Goal: Complete application form: Complete application form

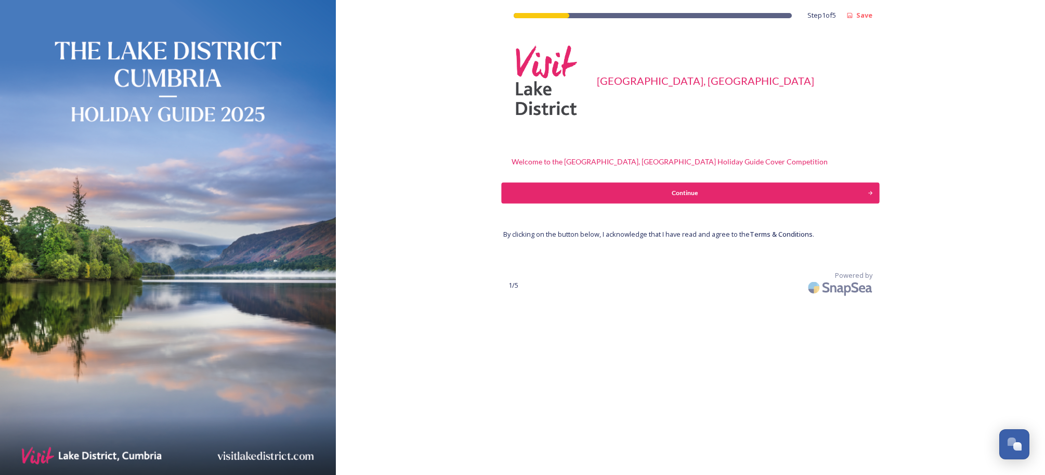
click at [609, 188] on div "Continue" at bounding box center [685, 192] width 355 height 9
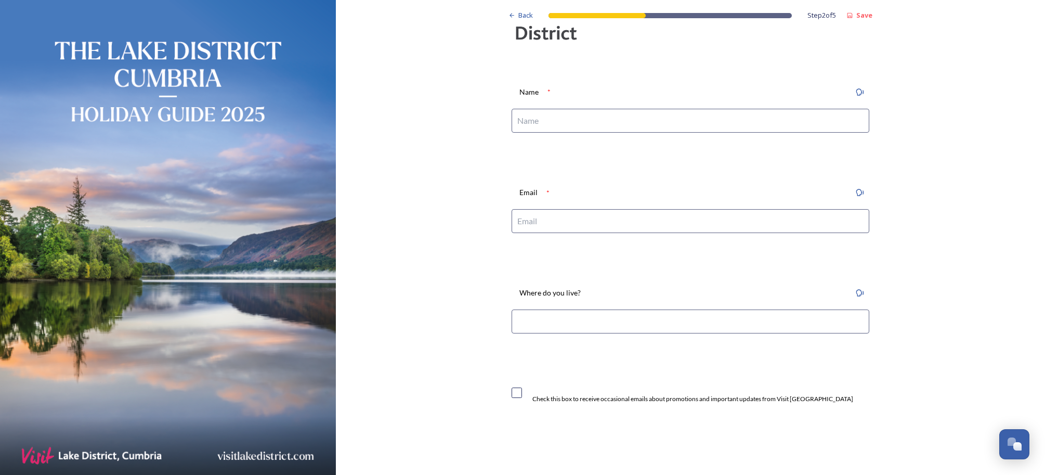
scroll to position [61, 0]
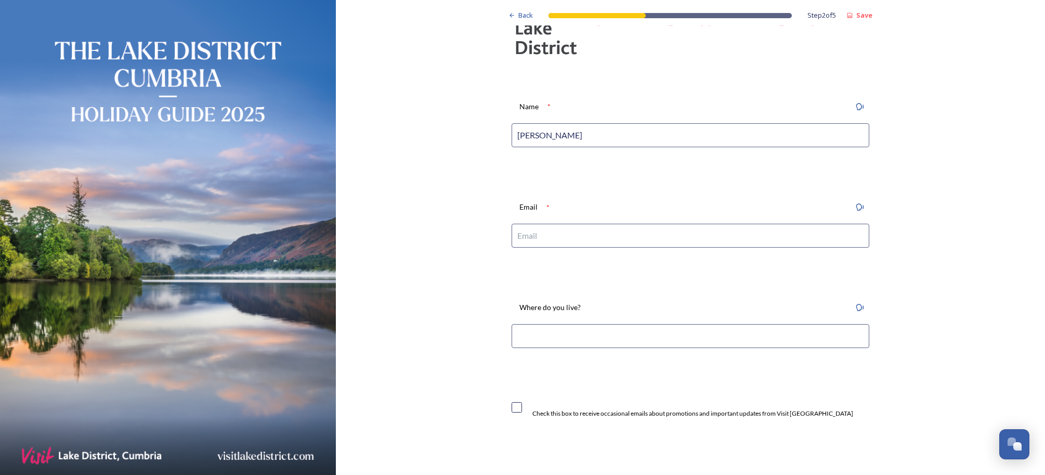
type input "[PERSON_NAME]"
type input "[EMAIL_ADDRESS][DOMAIN_NAME]"
type input "KENDAL"
click at [694, 391] on div "Check this box to receive occasional emails about promotions and important upda…" at bounding box center [682, 420] width 358 height 58
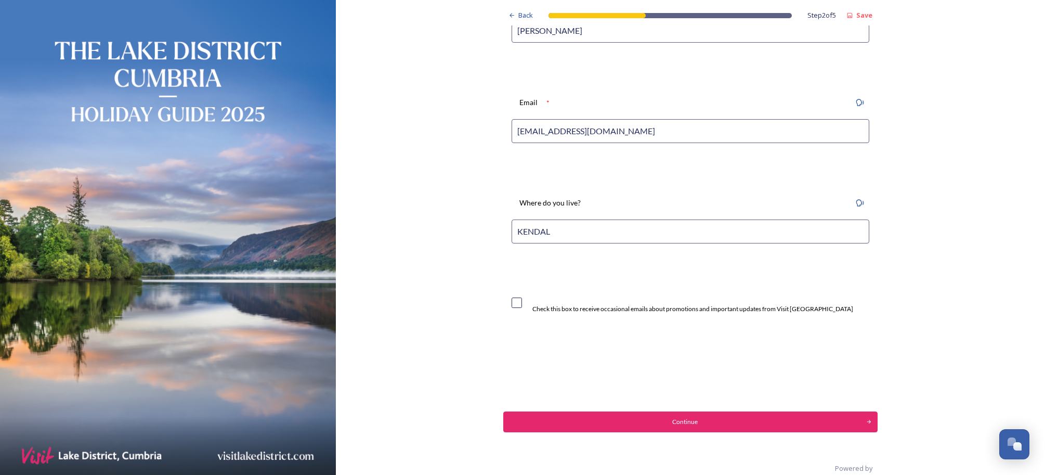
scroll to position [179, 0]
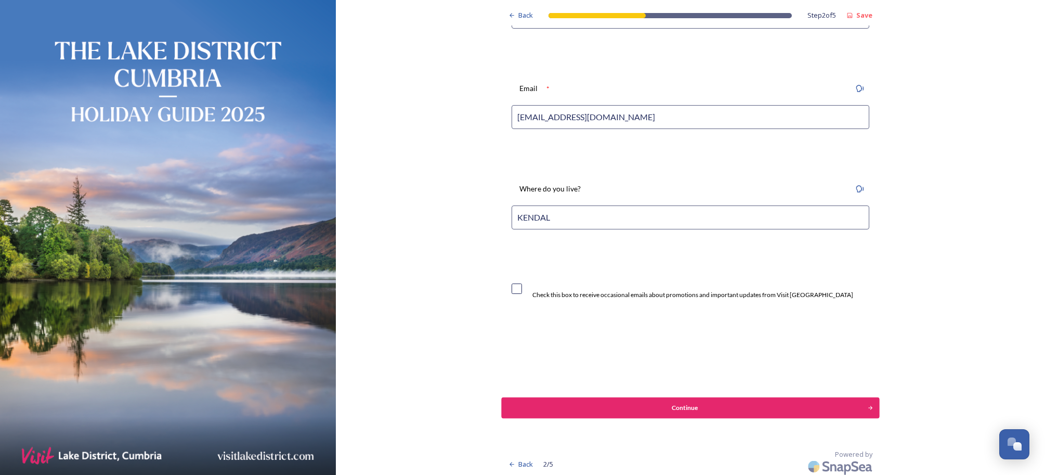
click at [754, 406] on div "Continue" at bounding box center [685, 407] width 355 height 9
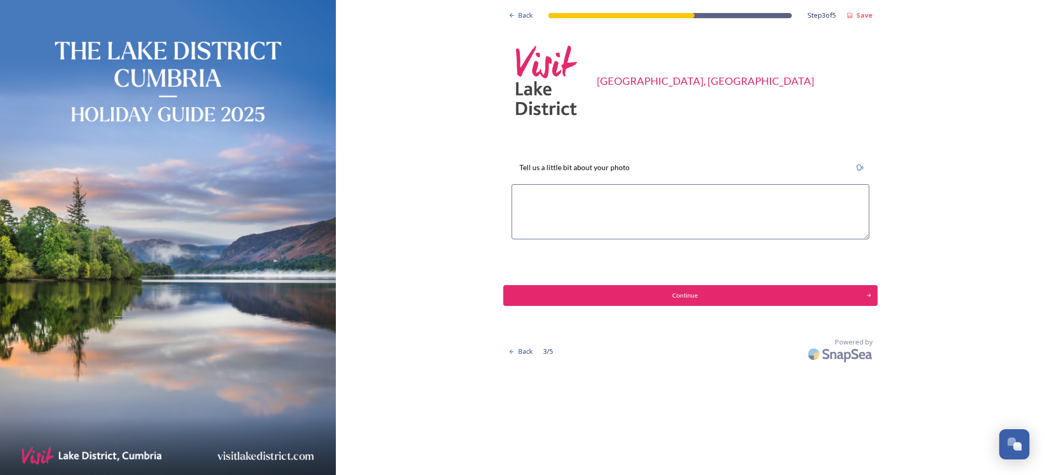
click at [543, 195] on textarea at bounding box center [691, 211] width 358 height 55
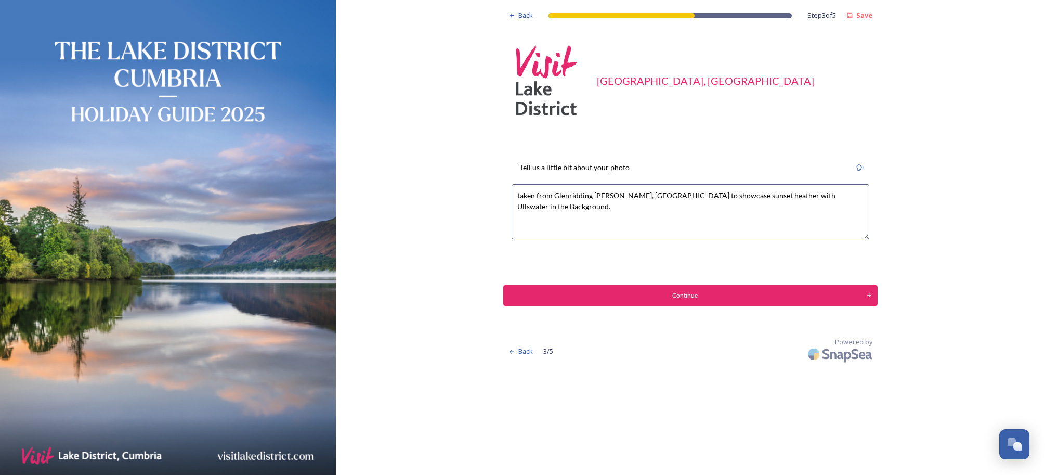
drag, startPoint x: 849, startPoint y: 193, endPoint x: 438, endPoint y: 171, distance: 411.4
click at [438, 171] on div "Back Step 3 of 5 Save Visit Lake District, Cumbria Tell us a little bit about y…" at bounding box center [690, 183] width 709 height 366
type textarea "taken from Glenridding [PERSON_NAME], [GEOGRAPHIC_DATA] to showcase sunset heat…"
click at [693, 300] on button "Continue" at bounding box center [691, 295] width 378 height 21
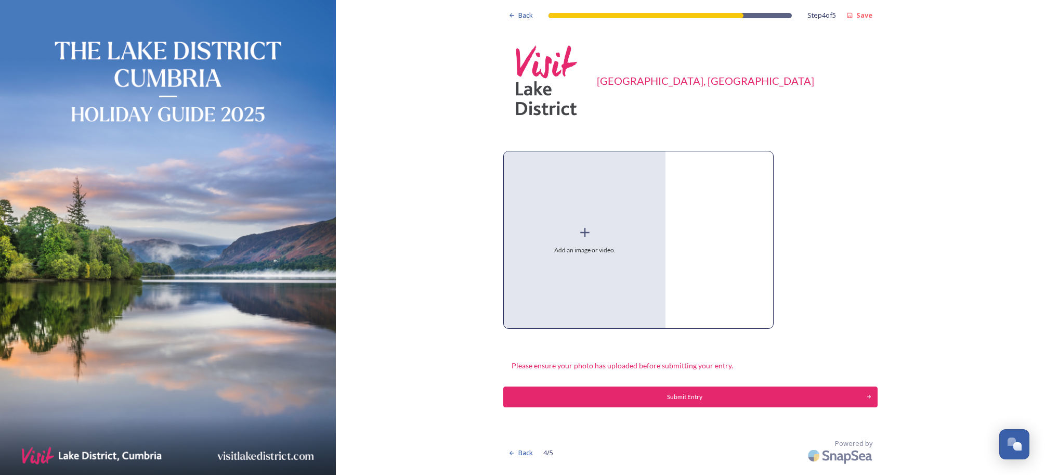
click at [583, 235] on icon at bounding box center [584, 232] width 9 height 9
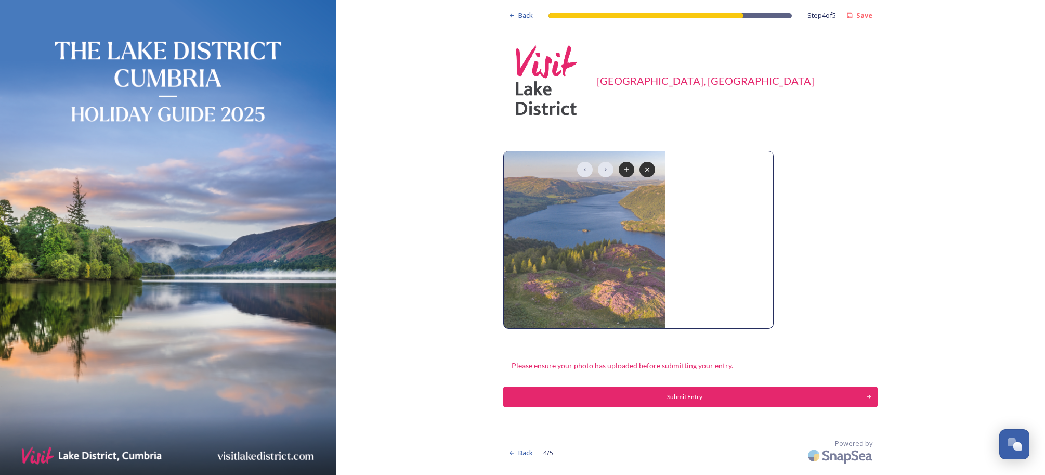
click at [644, 394] on div "Submit Entry" at bounding box center [685, 396] width 352 height 9
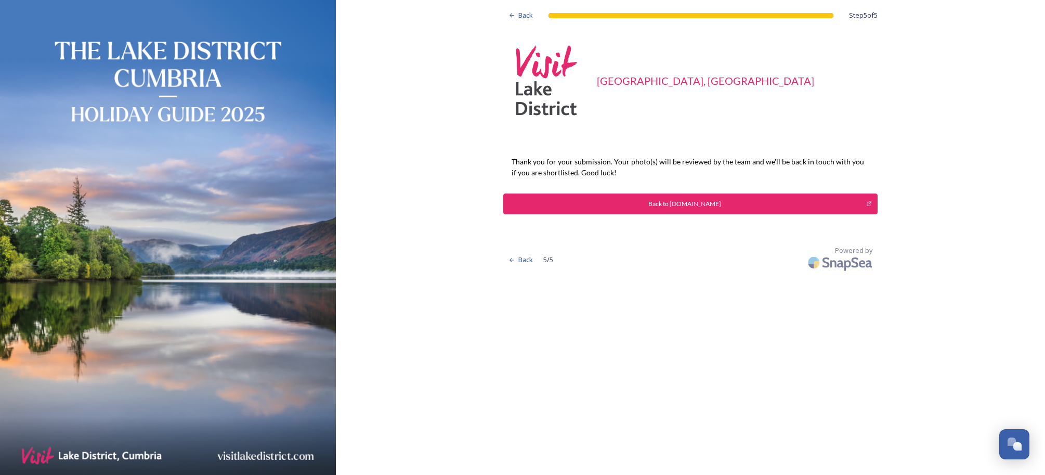
click at [694, 202] on div "Back to [DOMAIN_NAME]" at bounding box center [685, 203] width 352 height 9
click at [520, 255] on span "Back" at bounding box center [525, 260] width 15 height 10
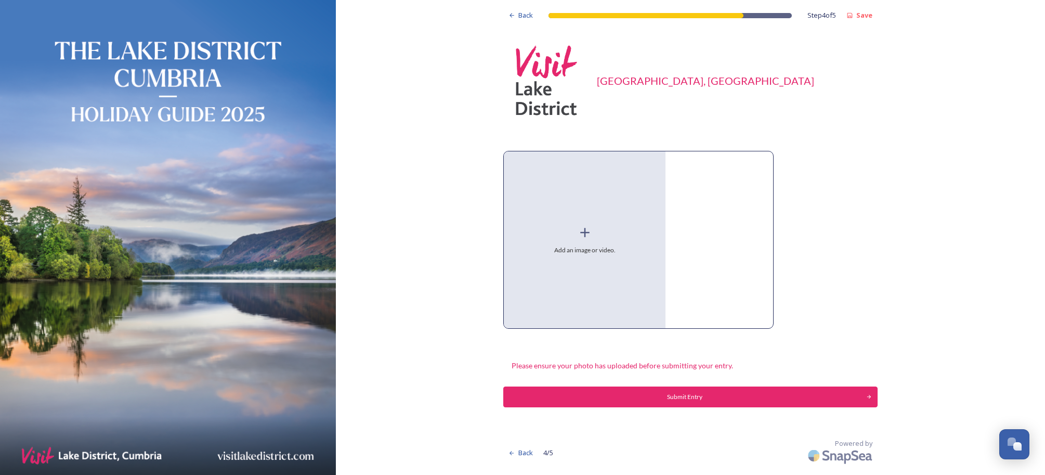
click at [585, 229] on icon at bounding box center [585, 233] width 16 height 16
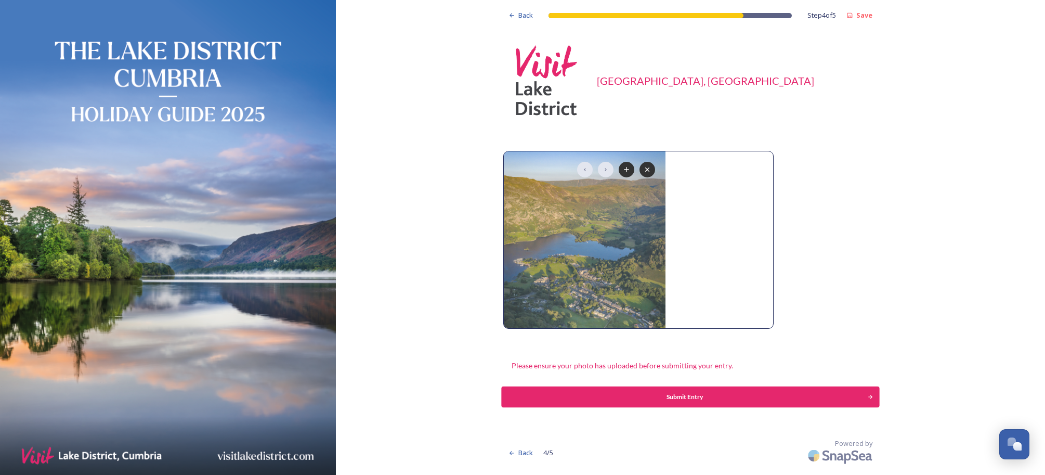
click at [718, 397] on div "Submit Entry" at bounding box center [685, 396] width 355 height 9
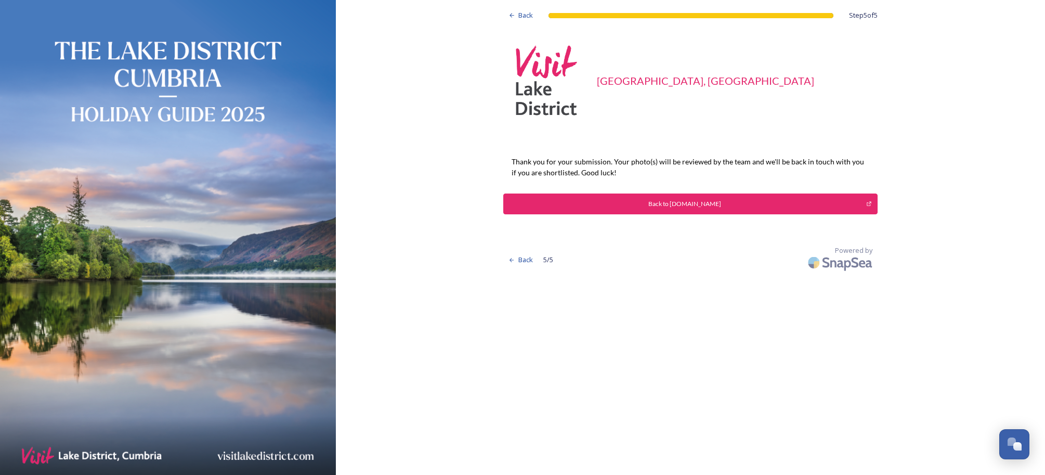
click at [692, 205] on div "Back to [DOMAIN_NAME]" at bounding box center [685, 203] width 352 height 9
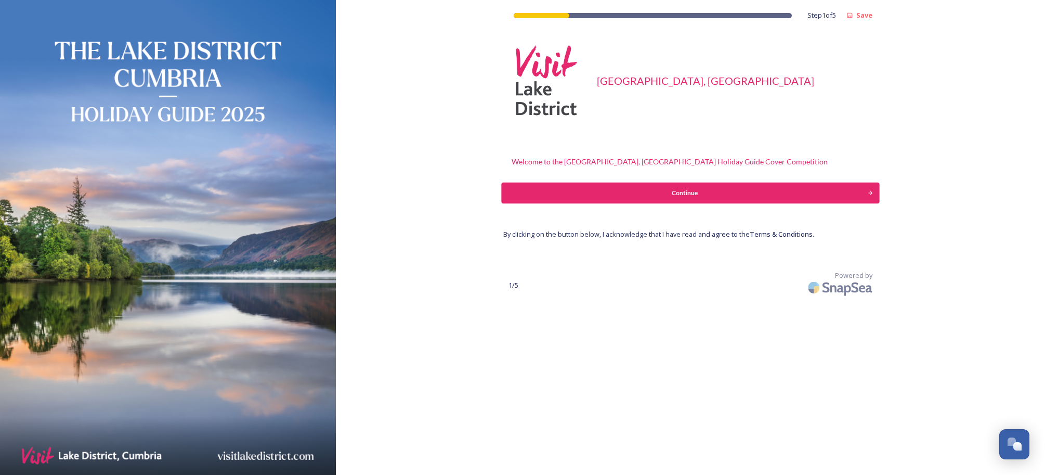
click at [674, 191] on div "Continue" at bounding box center [685, 192] width 355 height 9
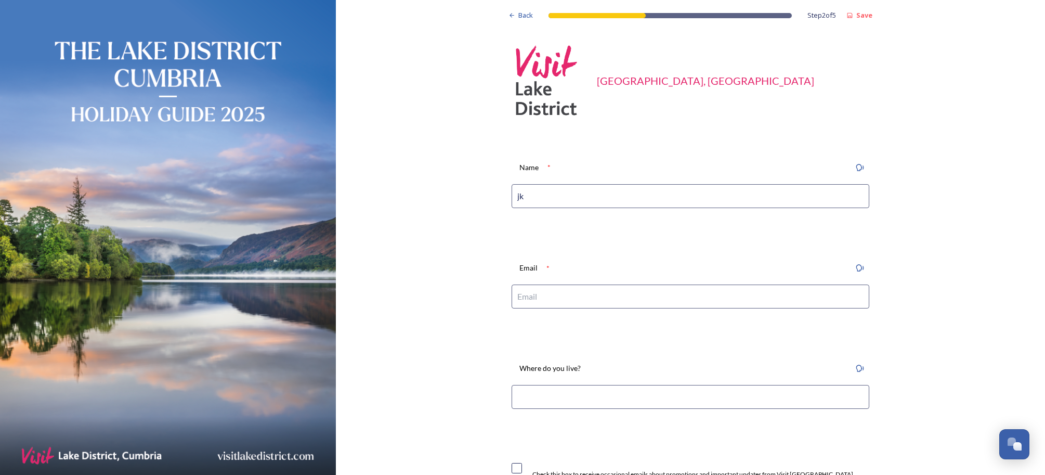
type input "j"
type input "[PERSON_NAME]"
type input "[EMAIL_ADDRESS][DOMAIN_NAME]"
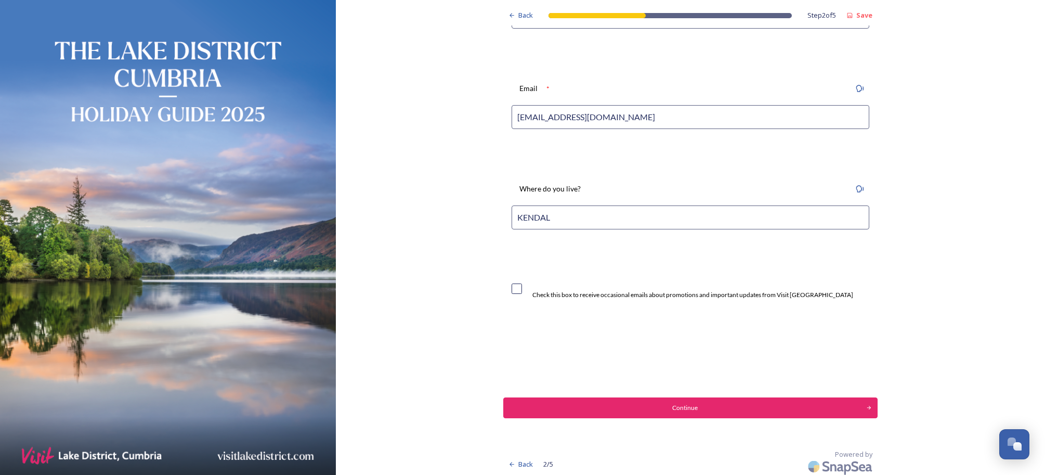
type input "KENDAL"
click at [607, 409] on div "Continue" at bounding box center [685, 407] width 355 height 9
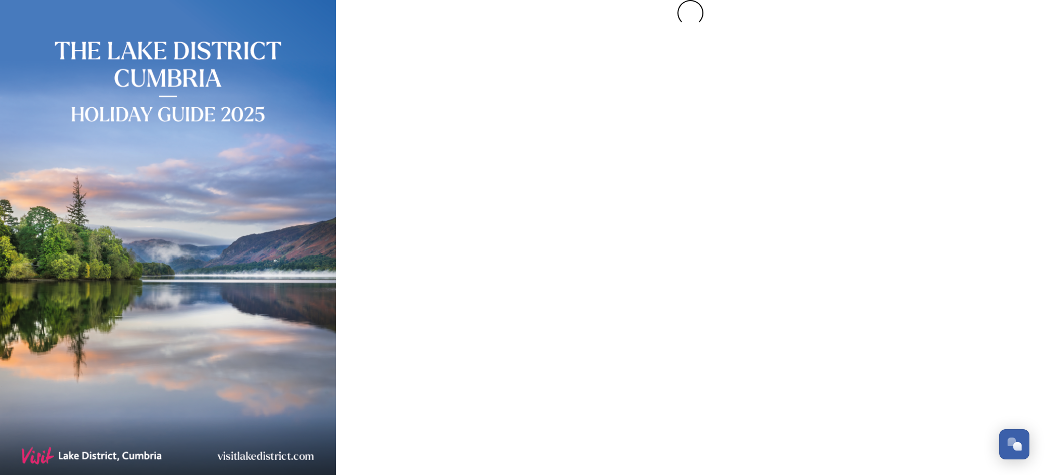
scroll to position [0, 0]
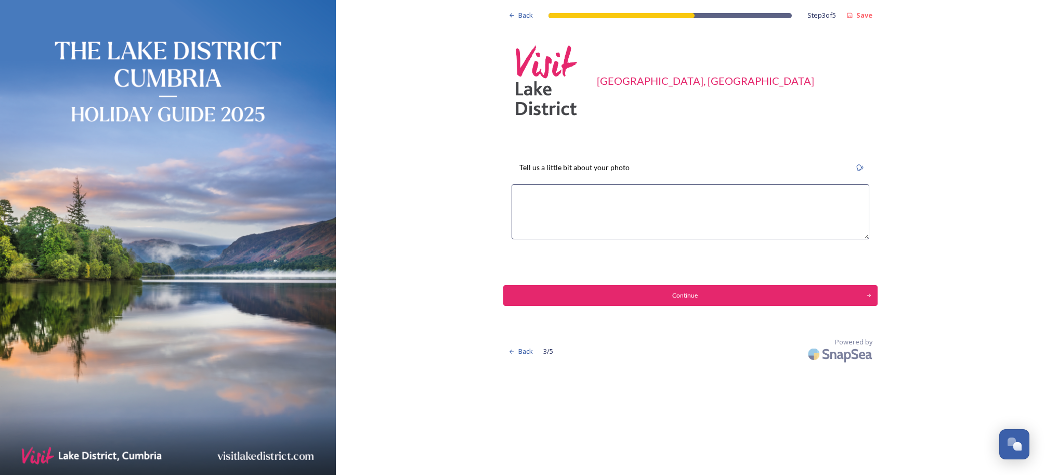
click at [620, 232] on textarea at bounding box center [691, 211] width 358 height 55
paste textarea "taken from Glenridding [PERSON_NAME], [GEOGRAPHIC_DATA] to showcase sunset heat…"
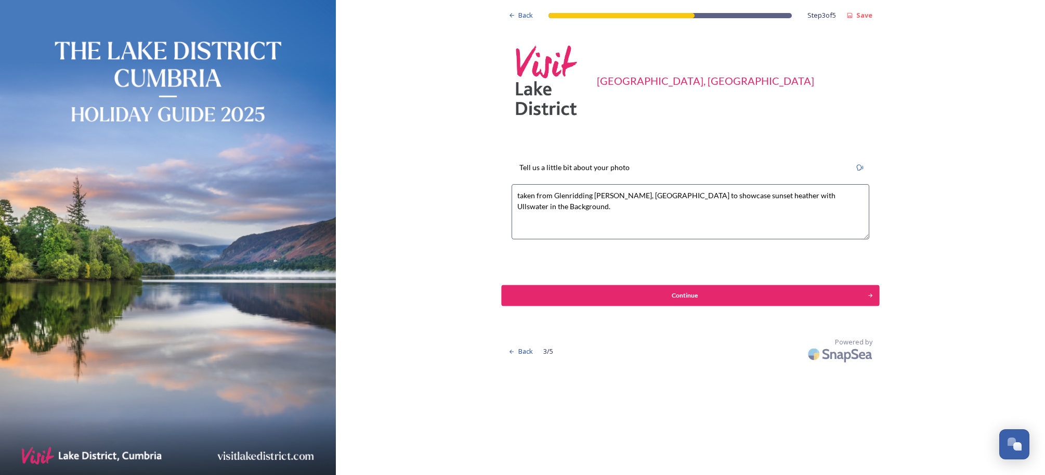
type textarea "taken from Glenridding [PERSON_NAME], [GEOGRAPHIC_DATA] to showcase sunset heat…"
click at [622, 294] on div "Continue" at bounding box center [685, 295] width 355 height 9
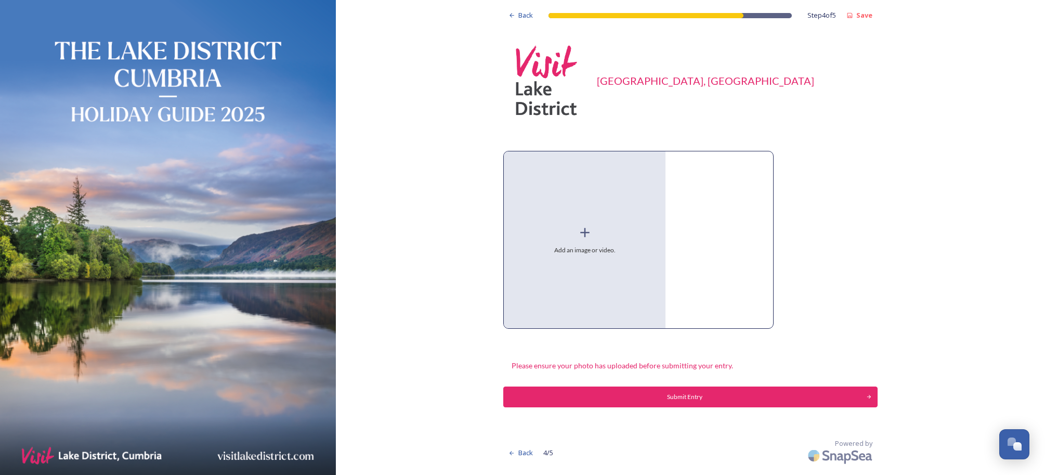
click at [574, 230] on div "Add an image or video." at bounding box center [585, 239] width 162 height 177
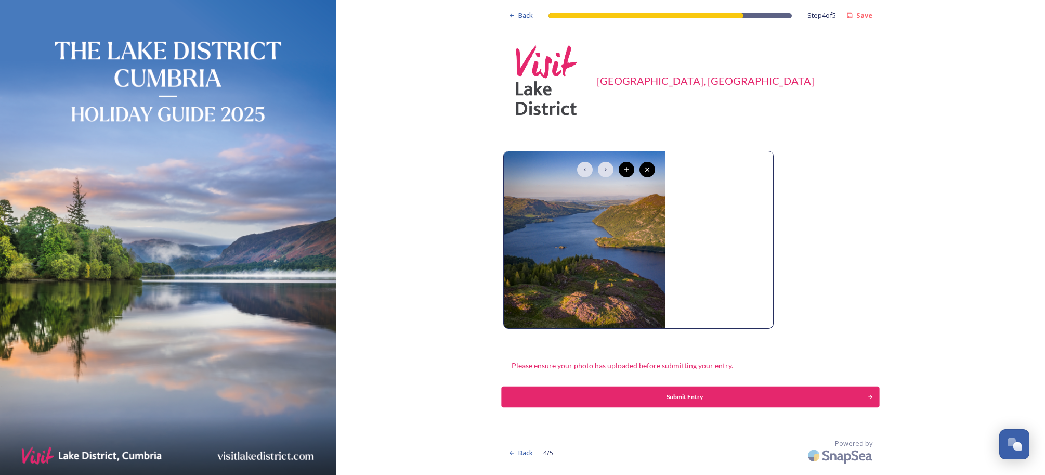
click at [717, 395] on div "Submit Entry" at bounding box center [685, 396] width 355 height 9
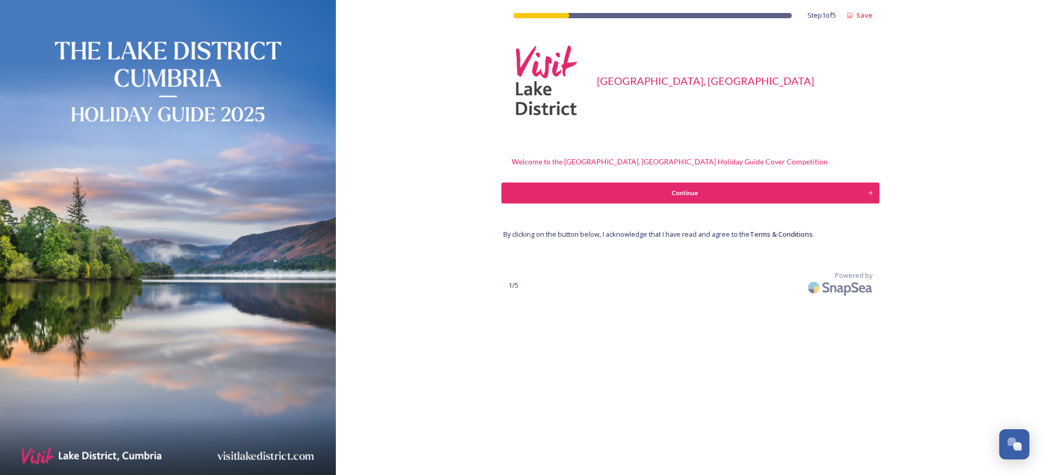
click at [651, 194] on div "Continue" at bounding box center [685, 192] width 355 height 9
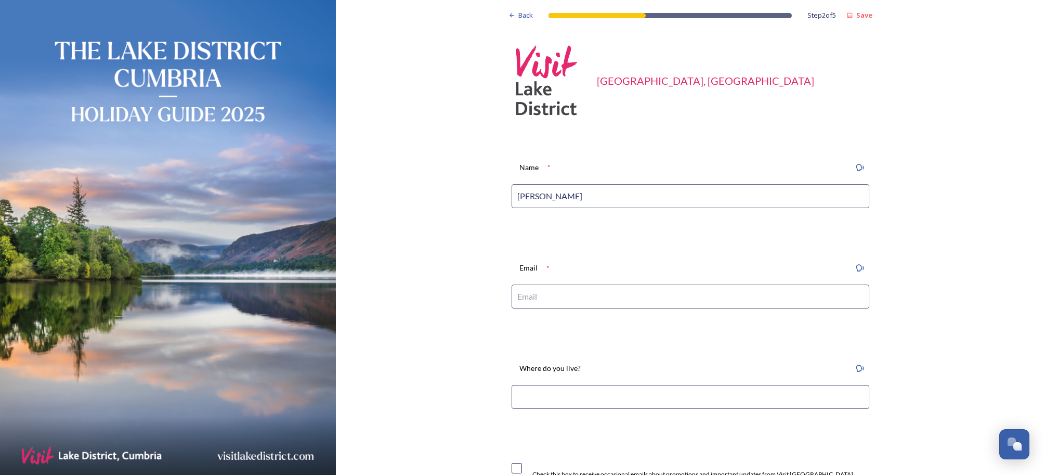
type input "[PERSON_NAME]"
type input "J"
type input "[EMAIL_ADDRESS][DOMAIN_NAME]"
paste input "taken from Glenridding [PERSON_NAME], [GEOGRAPHIC_DATA] to showcase sunset heat…"
type input "taken from Glenridding [PERSON_NAME], [GEOGRAPHIC_DATA] to showcase sunset heat…"
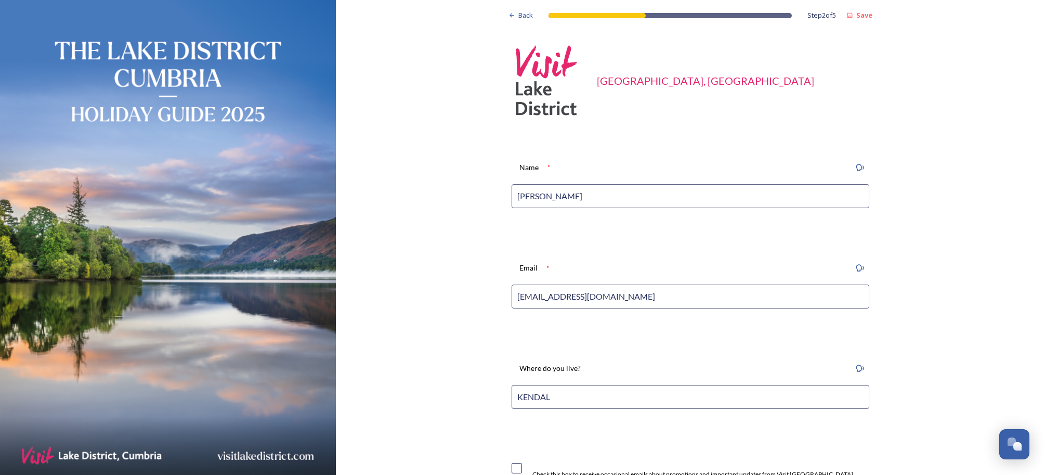
type input "KENDAL"
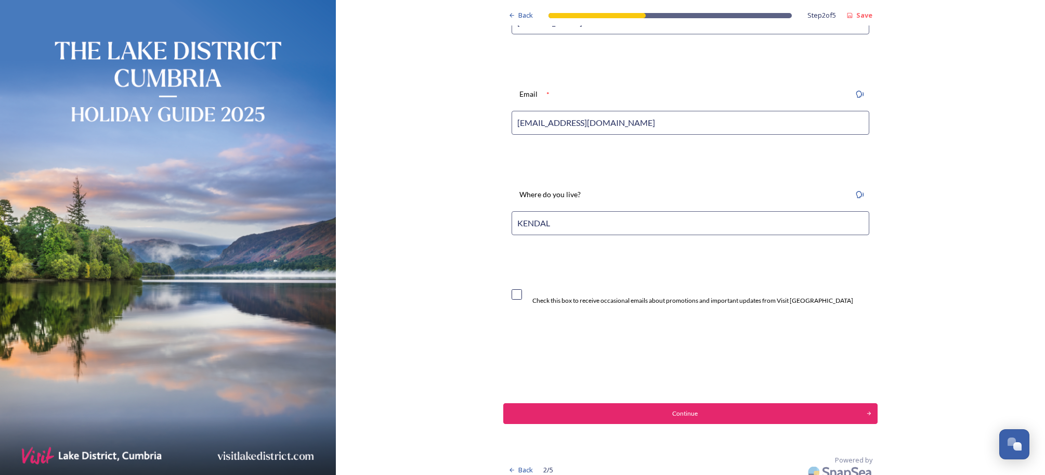
scroll to position [179, 0]
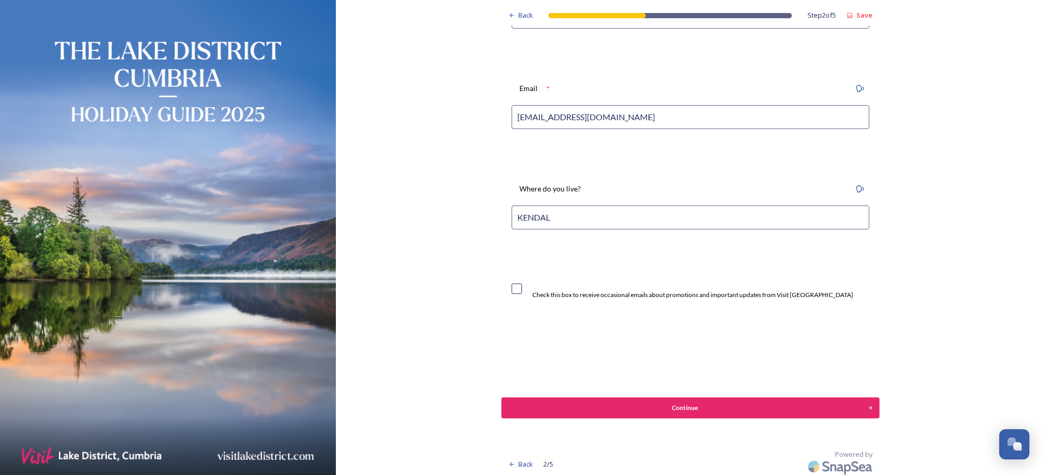
click at [636, 408] on div "Continue" at bounding box center [685, 407] width 355 height 9
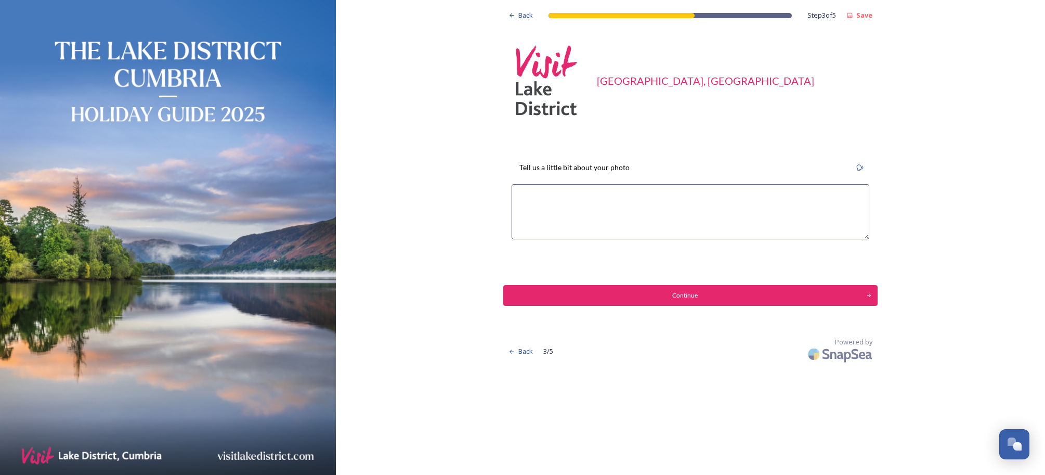
click at [594, 192] on textarea at bounding box center [691, 211] width 358 height 55
paste textarea "taken from Glenridding [PERSON_NAME], [GEOGRAPHIC_DATA] to showcase sunset heat…"
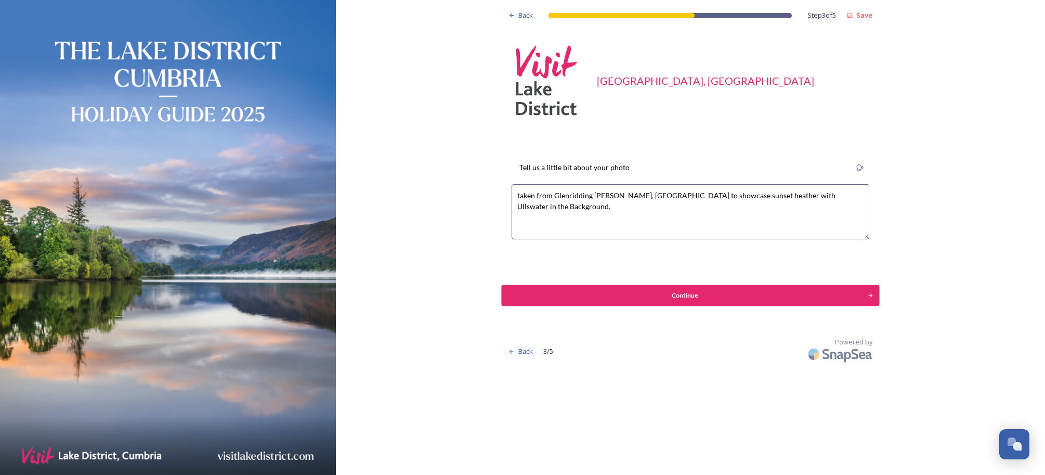
type textarea "taken from Glenridding [PERSON_NAME], [GEOGRAPHIC_DATA] to showcase sunset heat…"
click at [649, 292] on div "Continue" at bounding box center [685, 295] width 355 height 9
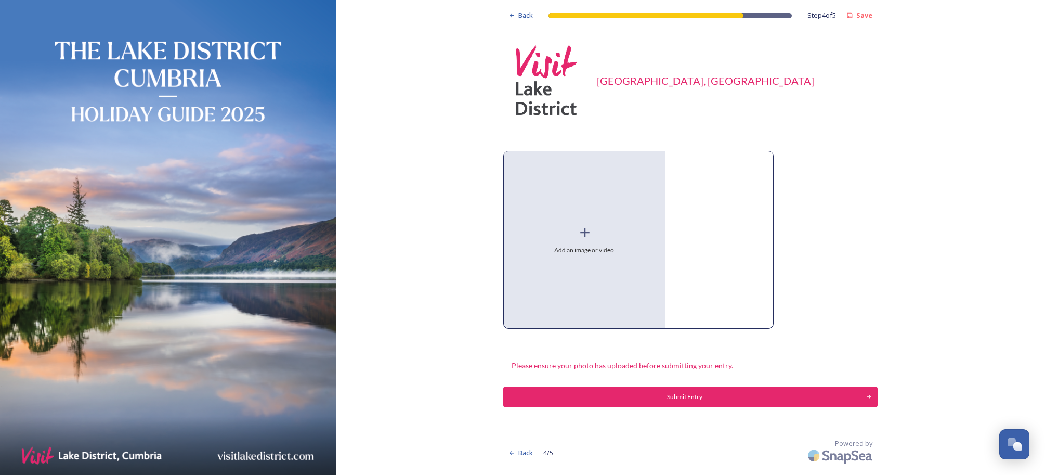
click at [564, 220] on div "Add an image or video." at bounding box center [585, 239] width 162 height 177
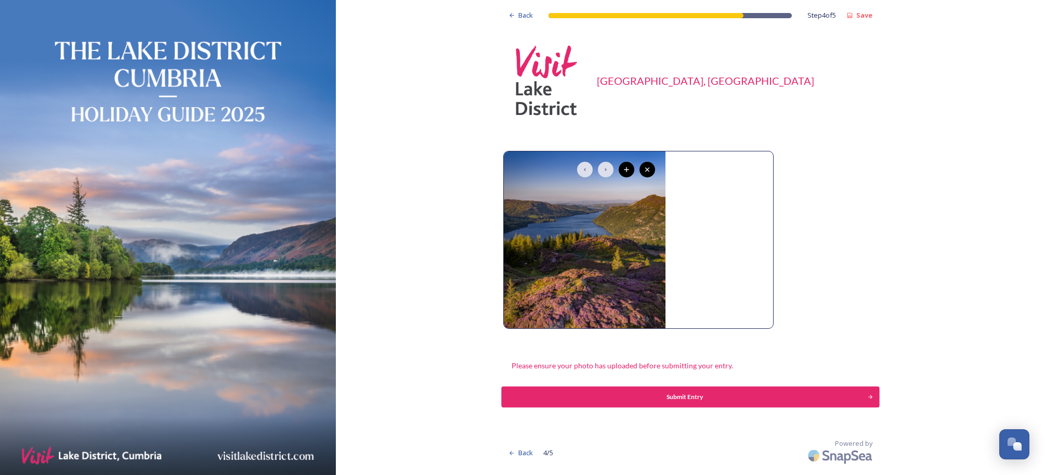
click at [709, 399] on div "Submit Entry" at bounding box center [685, 396] width 355 height 9
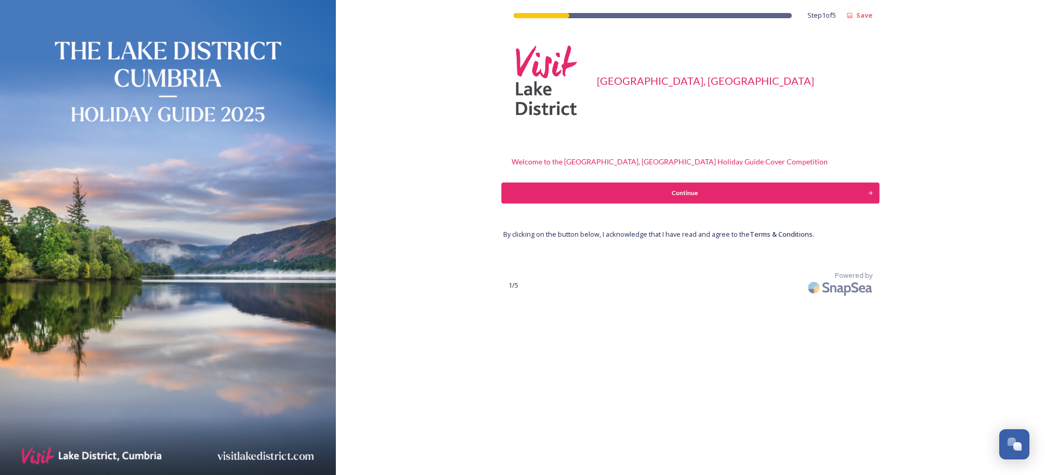
click at [670, 187] on button "Continue" at bounding box center [691, 193] width 378 height 21
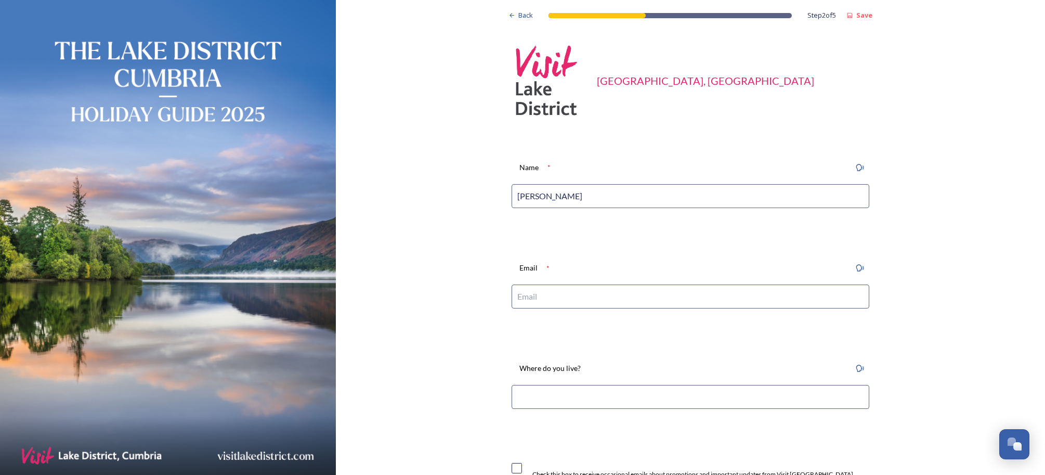
type input "[PERSON_NAME]"
type input "[EMAIL_ADDRESS][DOMAIN_NAME]"
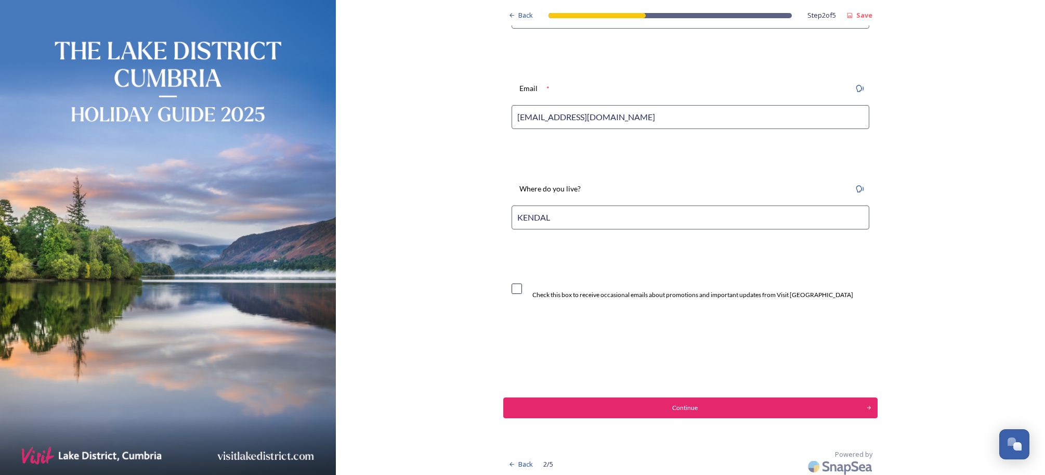
scroll to position [179, 0]
type input "KENDAL"
click at [621, 403] on div "Continue" at bounding box center [685, 407] width 355 height 9
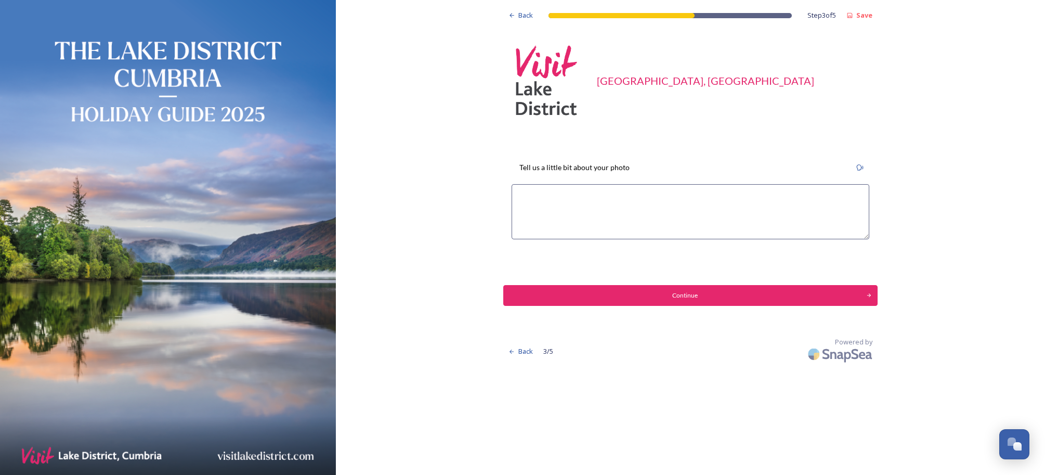
click at [611, 198] on textarea at bounding box center [691, 211] width 358 height 55
paste textarea "taken from Glenridding [PERSON_NAME], [GEOGRAPHIC_DATA] to showcase sunset heat…"
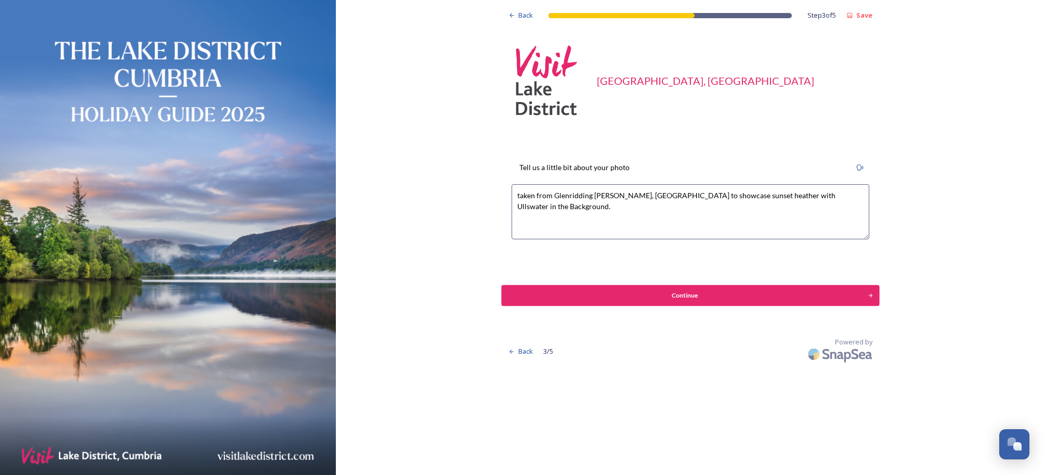
type textarea "taken from Glenridding Dodd, Ullswater to showcase sunset heather with Ullswate…"
click at [667, 291] on div "Continue" at bounding box center [685, 295] width 355 height 9
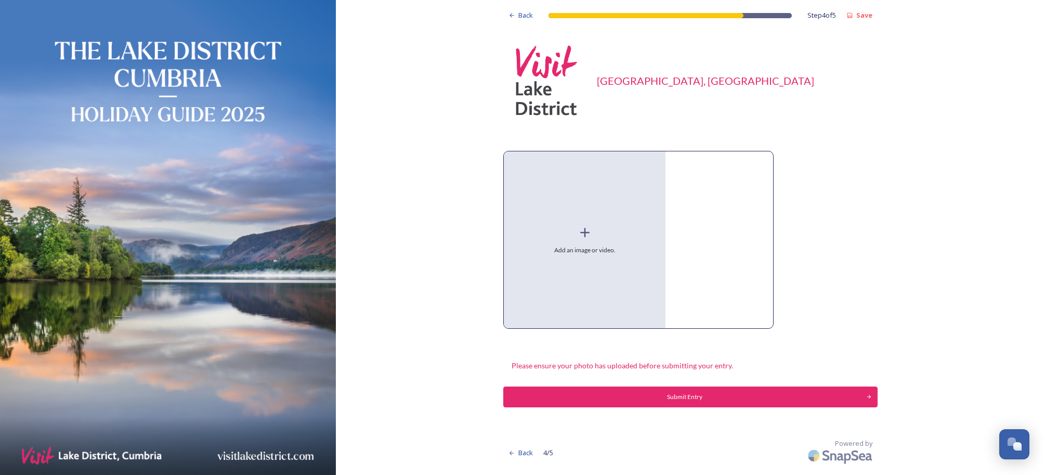
click at [583, 241] on div "Add an image or video." at bounding box center [585, 239] width 162 height 177
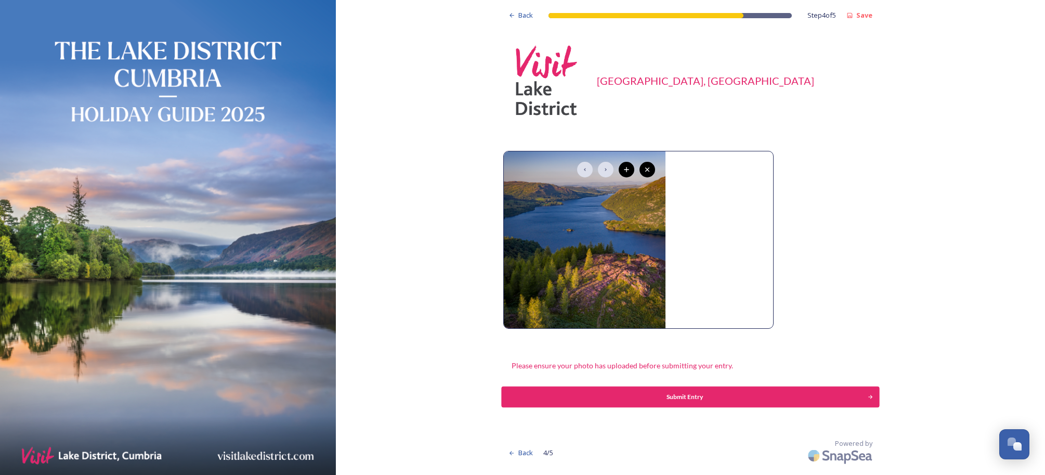
click at [712, 394] on div "Submit Entry" at bounding box center [685, 396] width 355 height 9
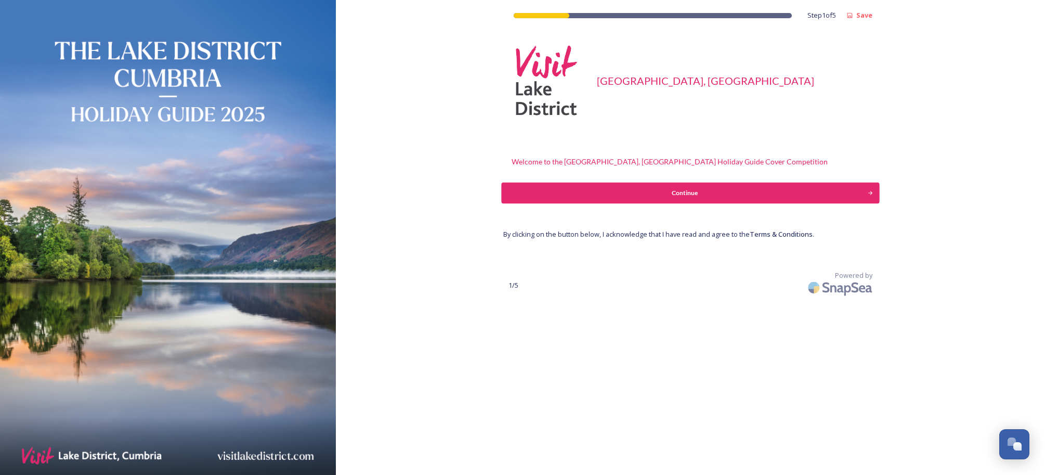
click at [655, 197] on div "Continue" at bounding box center [685, 192] width 355 height 9
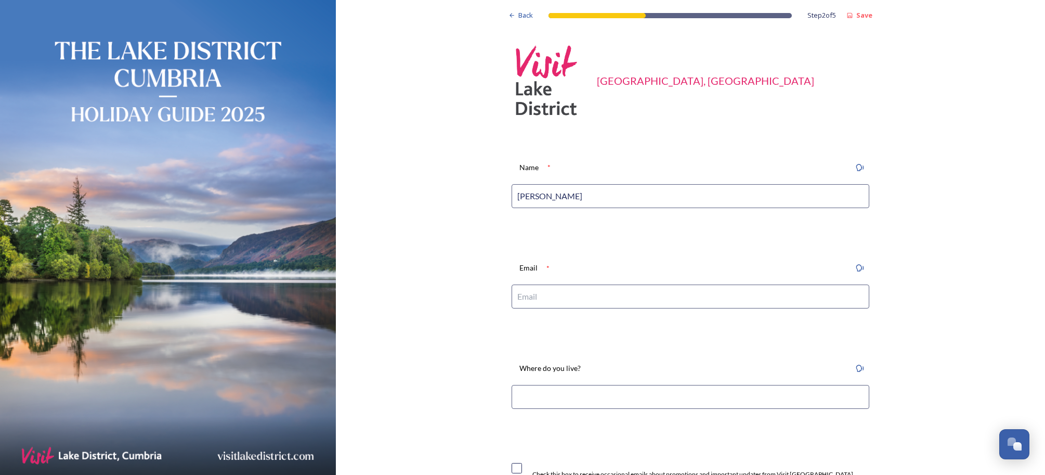
type input "[PERSON_NAME]"
type input "[EMAIL_ADDRESS][DOMAIN_NAME]"
type input "KENDAL"
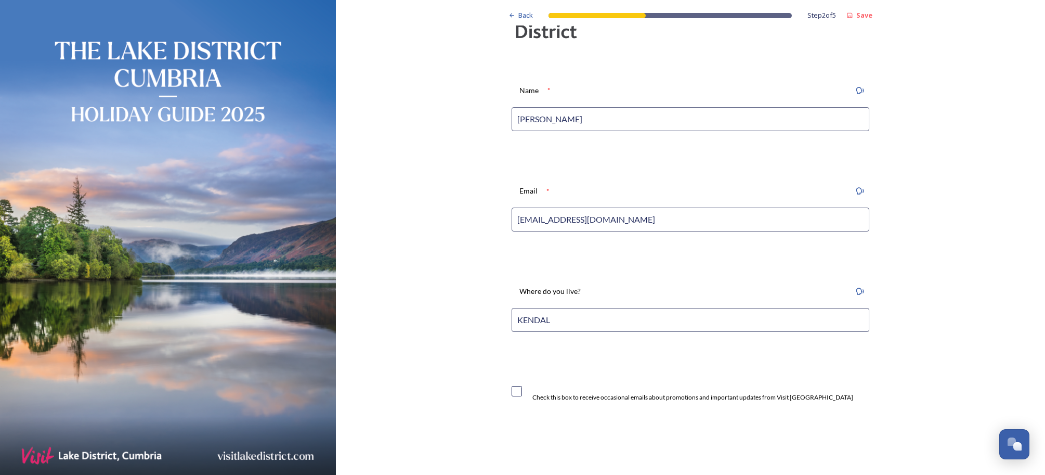
click at [500, 384] on div "Back Step 2 of 5 Save Visit Lake District, Cumbria Name * JONNY GIOS Email * JG…" at bounding box center [690, 252] width 709 height 658
click at [516, 391] on input "checkbox" at bounding box center [517, 391] width 10 height 10
checkbox input "true"
drag, startPoint x: 521, startPoint y: 387, endPoint x: 533, endPoint y: 413, distance: 28.4
click at [521, 389] on div "Check this box to receive occasional emails about promotions and important upda…" at bounding box center [683, 391] width 342 height 22
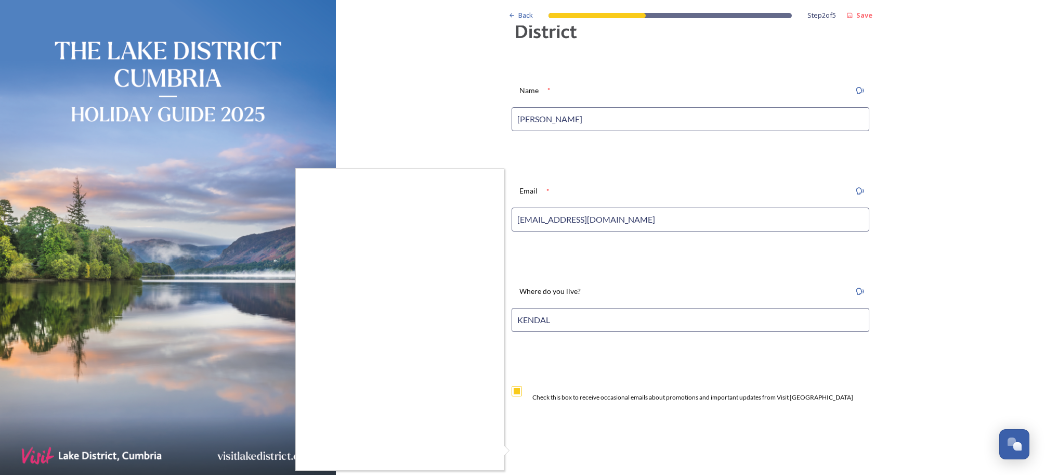
click at [518, 390] on div at bounding box center [522, 237] width 1045 height 475
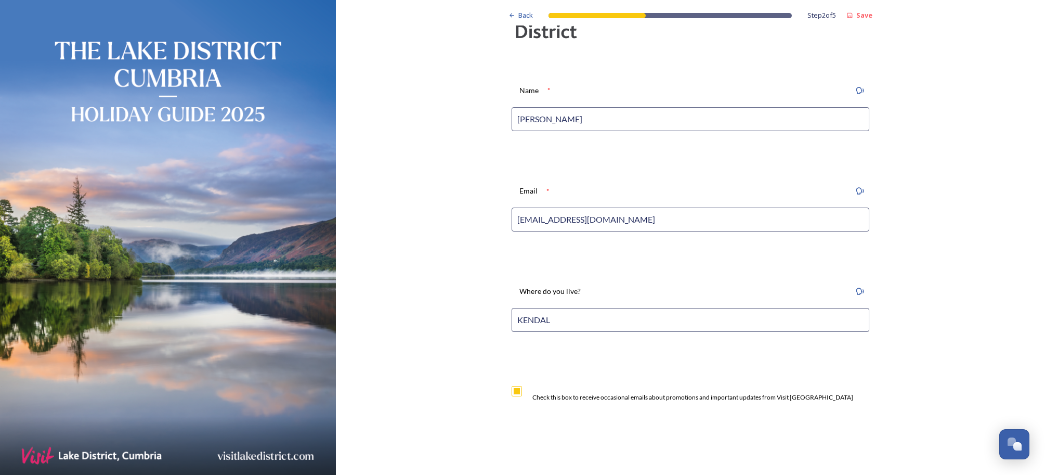
scroll to position [129, 0]
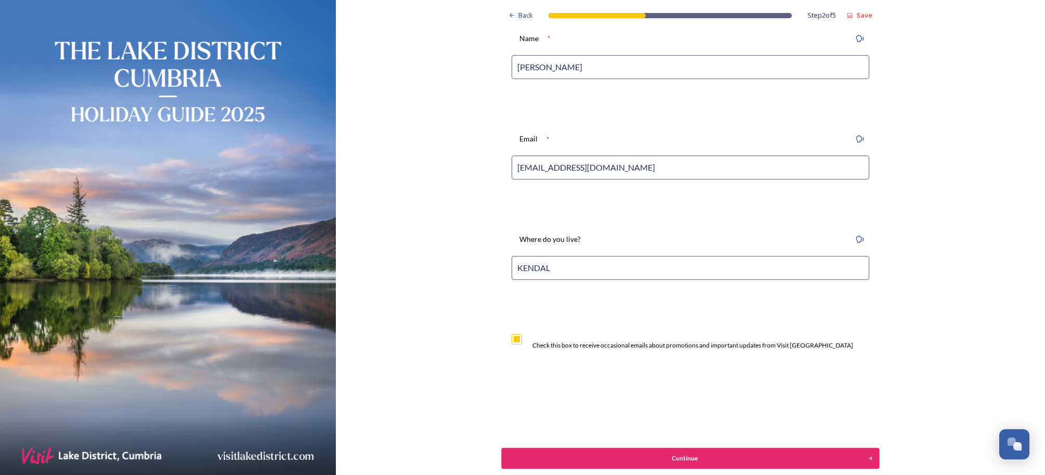
click at [672, 450] on button "Continue" at bounding box center [691, 458] width 378 height 21
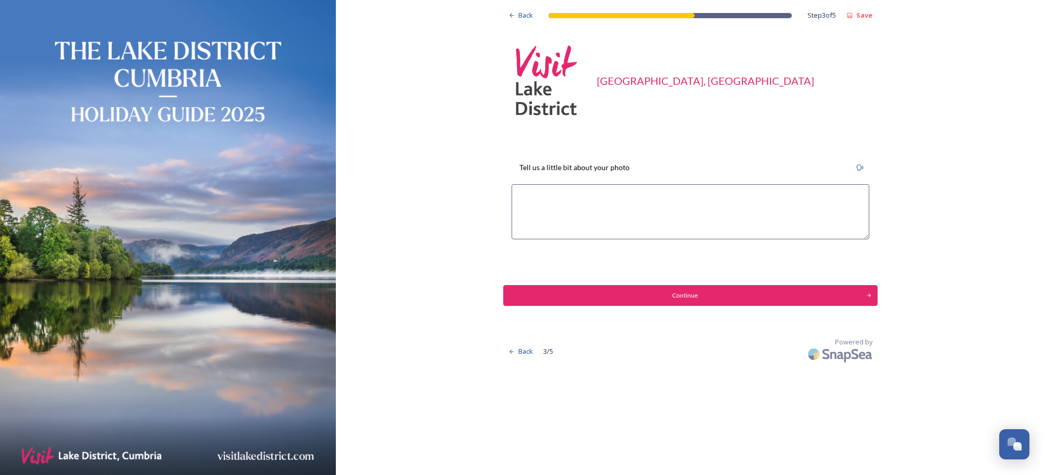
click at [553, 202] on textarea at bounding box center [691, 211] width 358 height 55
paste textarea "taken from Glenridding Dodd, Ullswater to showcase sunset heather with Ullswate…"
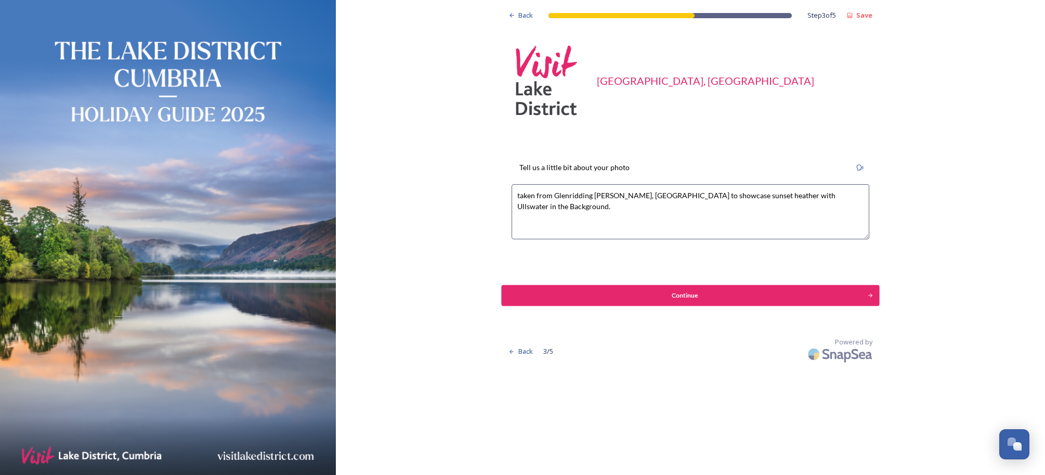
type textarea "taken from Glenridding Dodd, Ullswater to showcase sunset heather with Ullswate…"
drag, startPoint x: 621, startPoint y: 293, endPoint x: 759, endPoint y: 176, distance: 180.4
click at [759, 176] on div "Back Step 3 of 5 Save Visit Lake District, Cumbria Tell us a little bit about y…" at bounding box center [690, 183] width 374 height 366
drag, startPoint x: 845, startPoint y: 193, endPoint x: 450, endPoint y: 175, distance: 395.7
click at [450, 175] on div "Back Step 3 of 5 Save Visit Lake District, Cumbria Tell us a little bit about y…" at bounding box center [690, 183] width 709 height 366
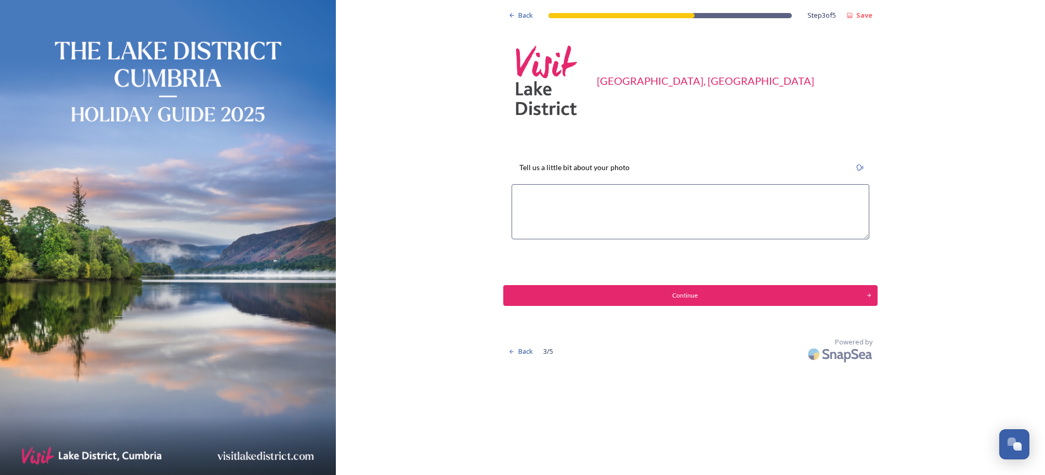
click at [541, 191] on textarea at bounding box center [691, 211] width 358 height 55
type textarea "s"
type textarea "Spring morning on Blea Tarn - trying to capture sky and some interesting rocks"
click at [675, 289] on button "Continue" at bounding box center [691, 295] width 378 height 21
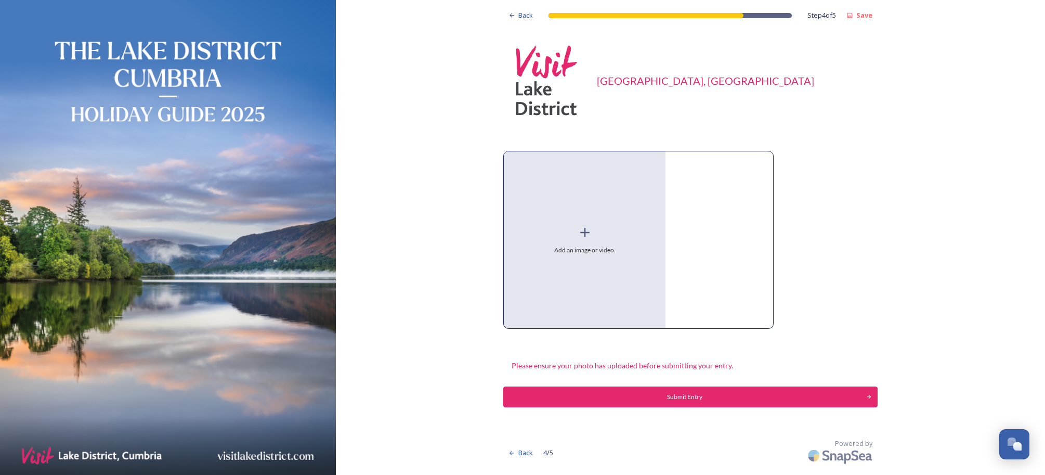
click at [585, 242] on div "Add an image or video." at bounding box center [585, 239] width 162 height 177
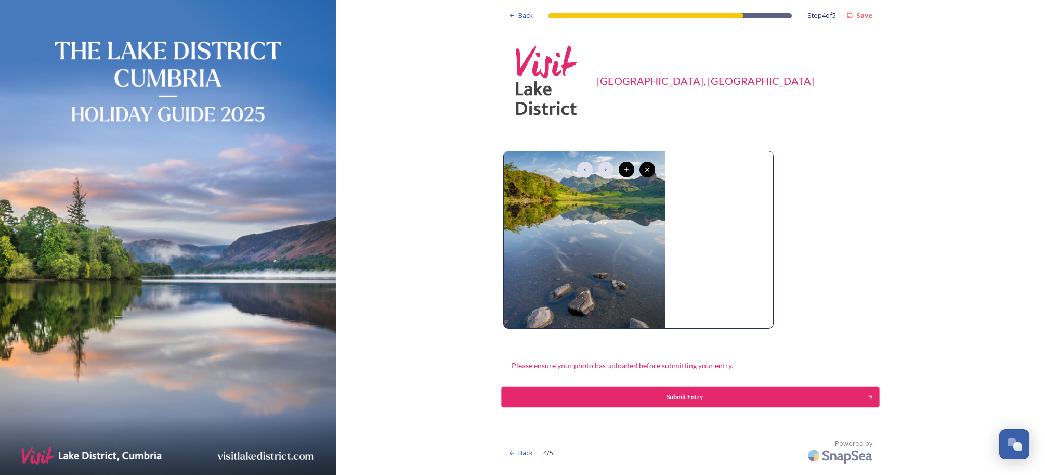
click at [687, 397] on div "Submit Entry" at bounding box center [685, 396] width 355 height 9
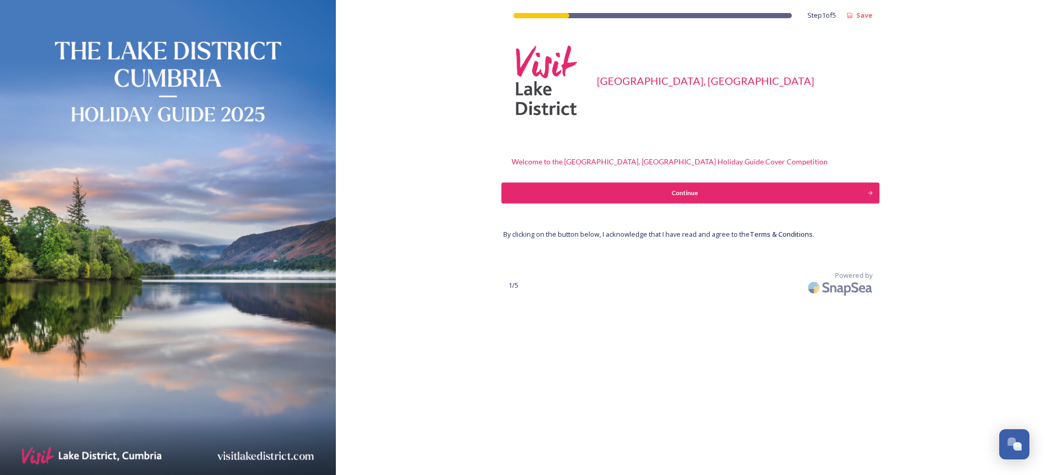
click at [613, 195] on div "Continue" at bounding box center [685, 192] width 355 height 9
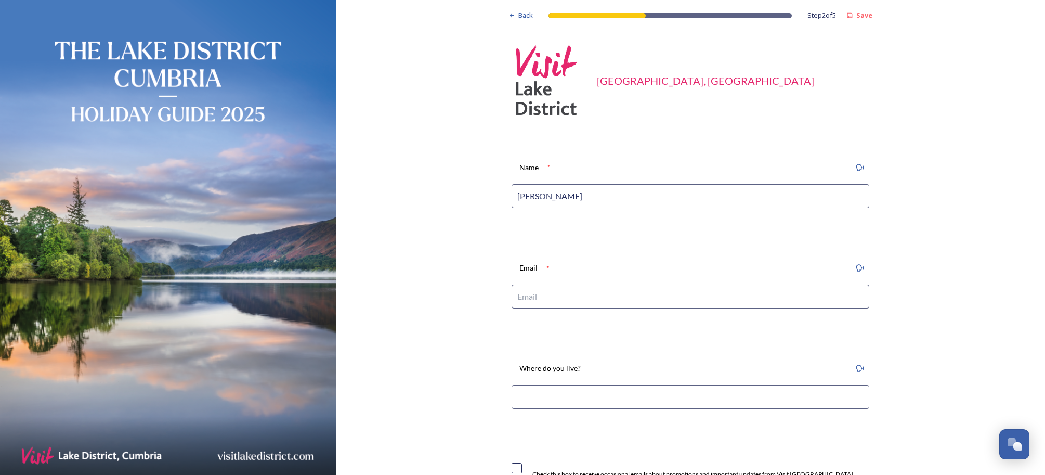
type input "jonny gios"
type input "[EMAIL_ADDRESS][DOMAIN_NAME]"
type input "kendal"
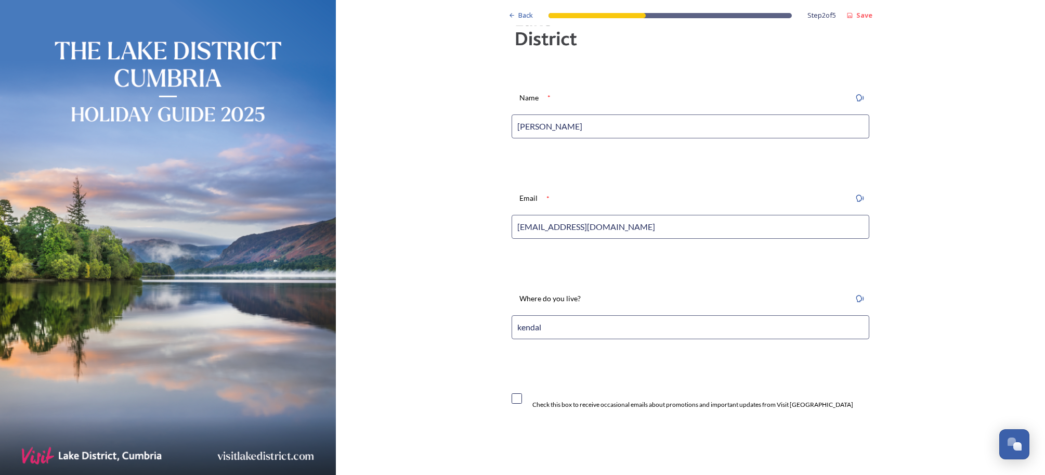
scroll to position [179, 0]
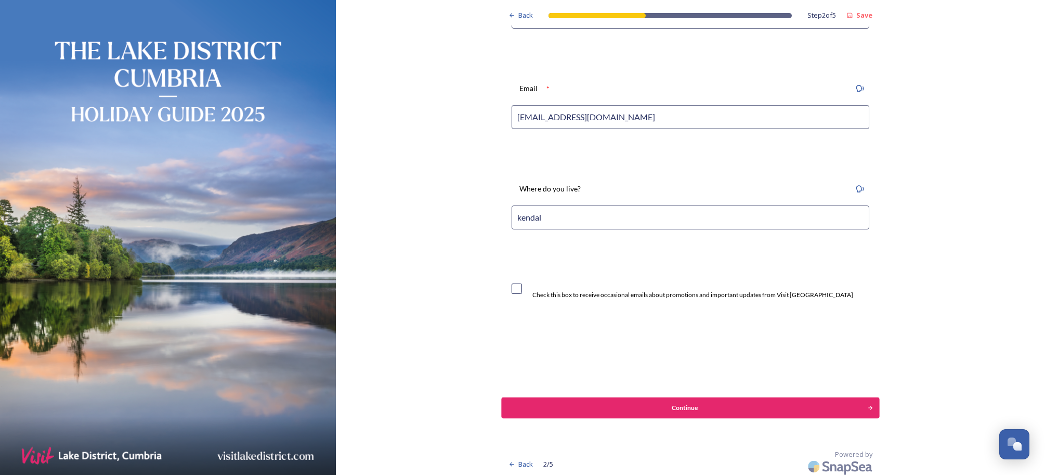
click at [609, 403] on div "Continue" at bounding box center [685, 407] width 355 height 9
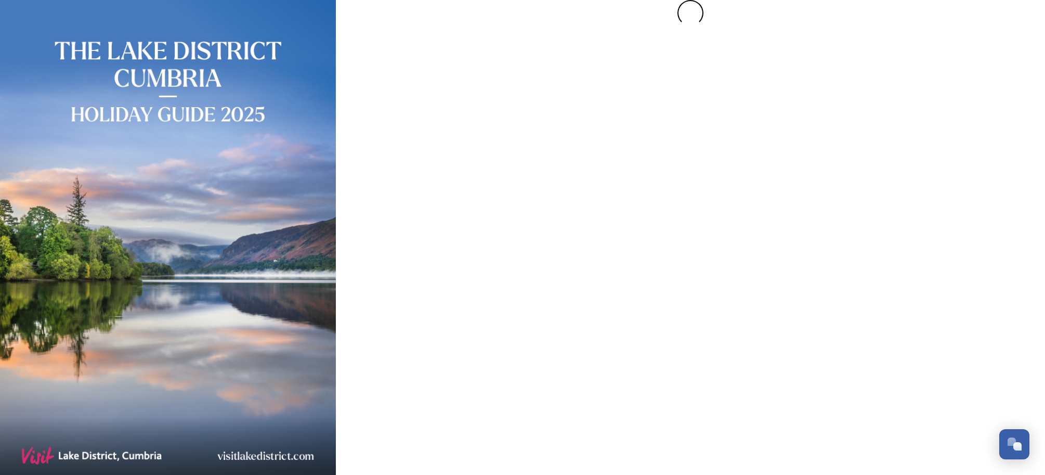
scroll to position [0, 0]
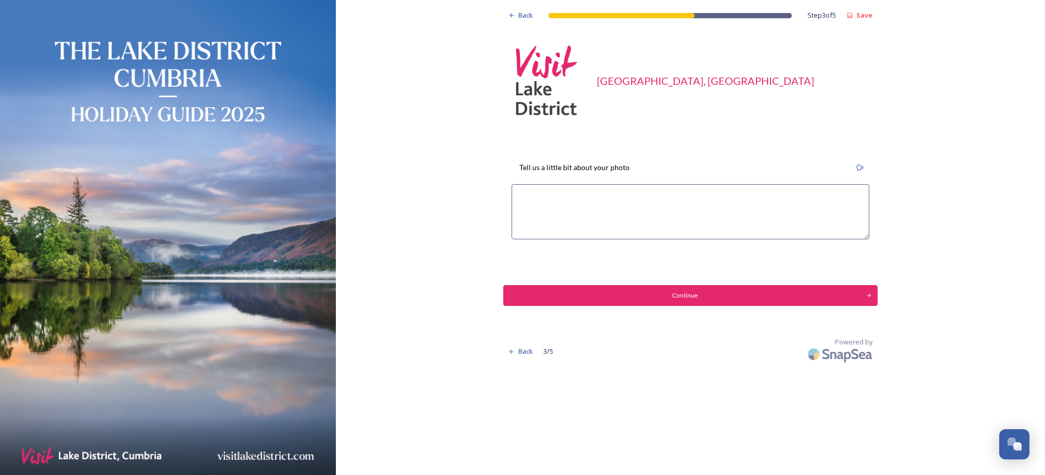
click at [555, 203] on textarea at bounding box center [691, 211] width 358 height 55
type textarea "Buttermere with a client and just had to shoot this reflection looking towards …"
click at [702, 295] on div "Continue" at bounding box center [685, 295] width 355 height 9
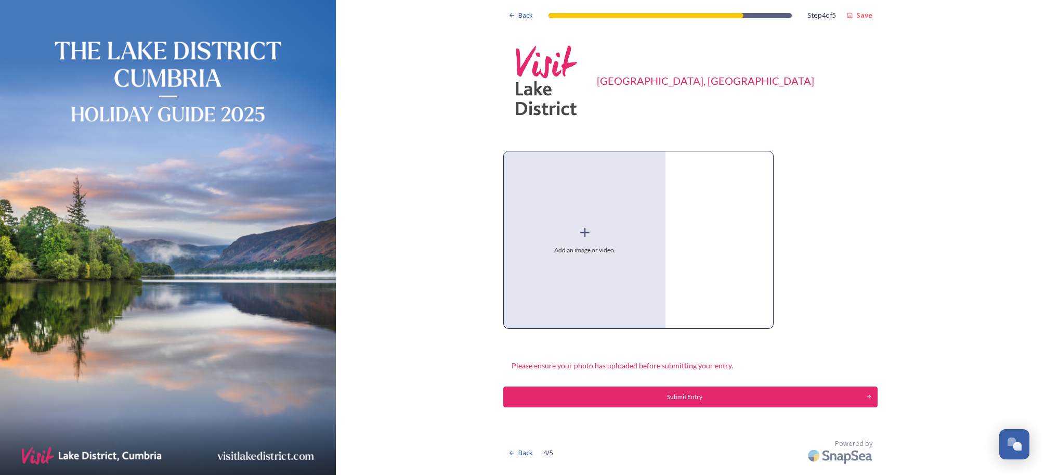
click at [593, 252] on span "Add an image or video." at bounding box center [584, 249] width 61 height 9
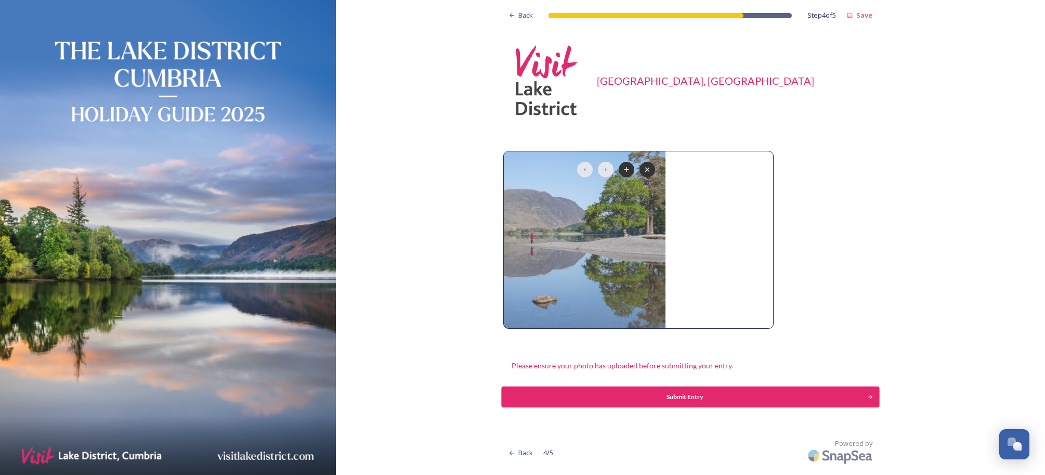
click at [721, 396] on div "Submit Entry" at bounding box center [685, 396] width 355 height 9
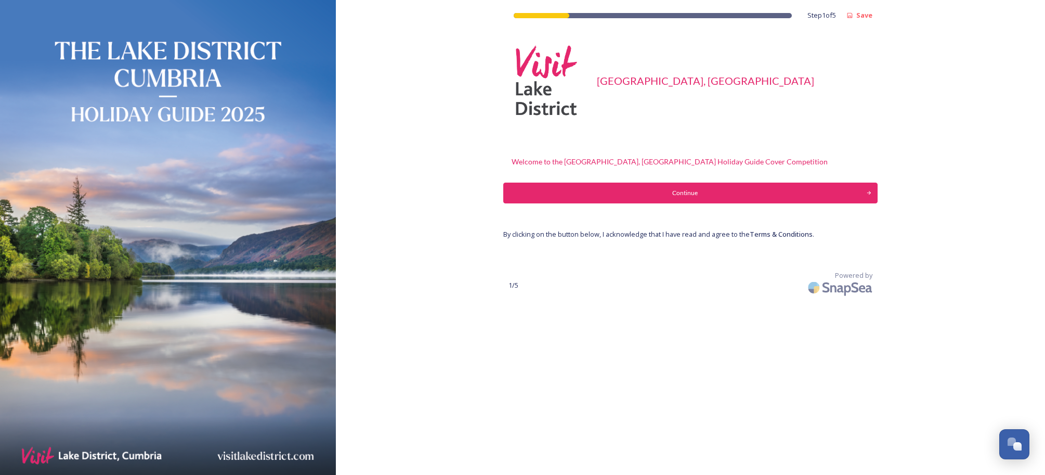
click at [590, 179] on div "Step 1 of 5 Save Visit [GEOGRAPHIC_DATA], [GEOGRAPHIC_DATA] Welcome to the [GEO…" at bounding box center [690, 150] width 374 height 300
click at [589, 191] on div "Continue" at bounding box center [685, 192] width 355 height 9
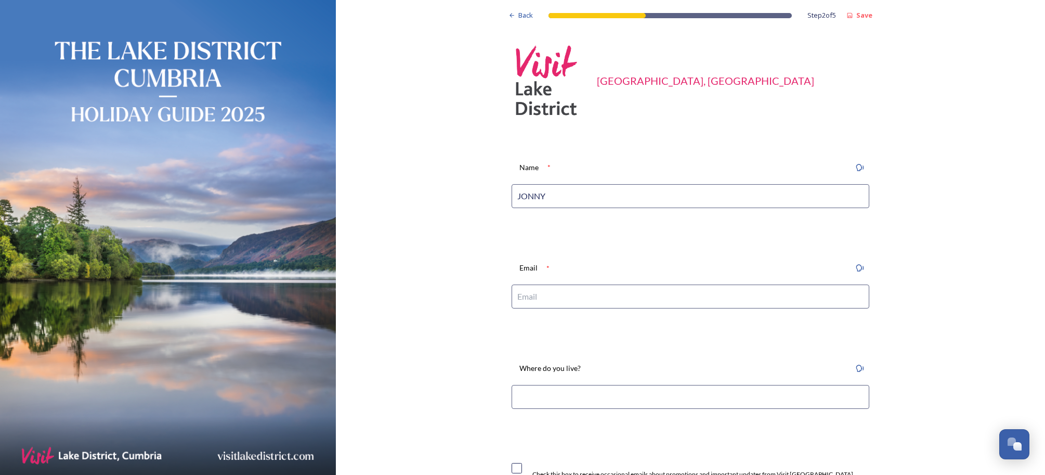
type input "JONNY"
type input "[EMAIL_ADDRESS][DOMAIN_NAME]"
click at [561, 194] on input "JONNY" at bounding box center [691, 196] width 358 height 24
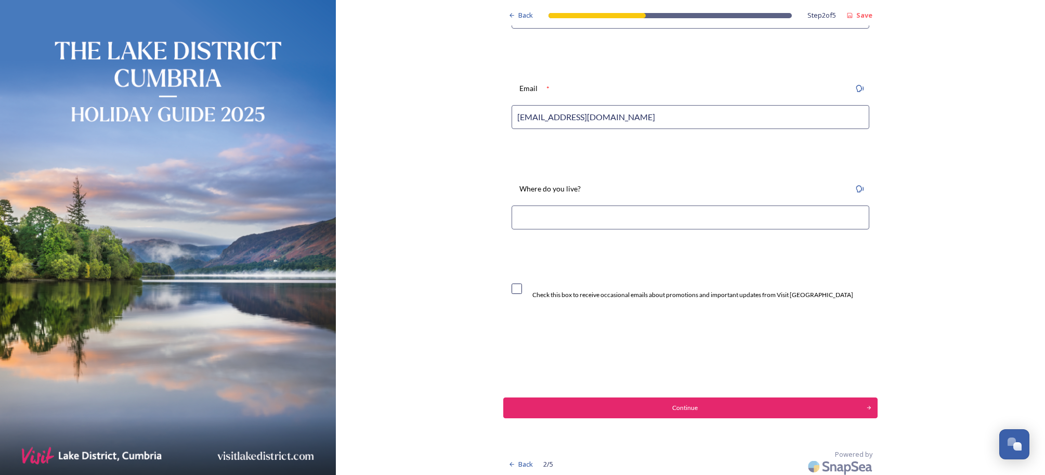
type input "[PERSON_NAME]"
click at [560, 213] on input at bounding box center [691, 217] width 358 height 24
type input "KENDAL"
click at [545, 404] on div "Continue" at bounding box center [685, 407] width 355 height 9
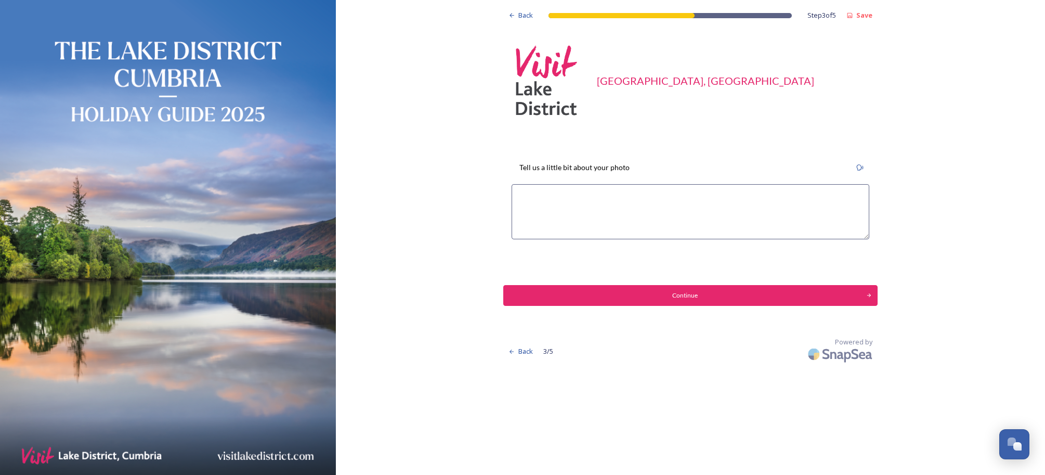
click at [582, 201] on textarea at bounding box center [691, 211] width 358 height 55
type textarea "V"
type textarea "Classic Buttermere shot - crocodile eating trees"
click at [625, 303] on button "Continue" at bounding box center [691, 295] width 378 height 21
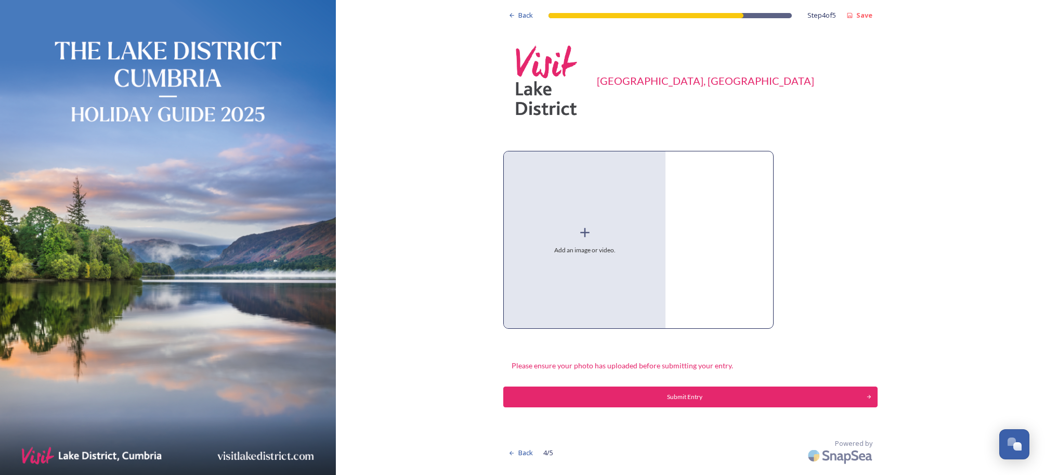
click at [574, 240] on div "Add an image or video." at bounding box center [585, 239] width 162 height 177
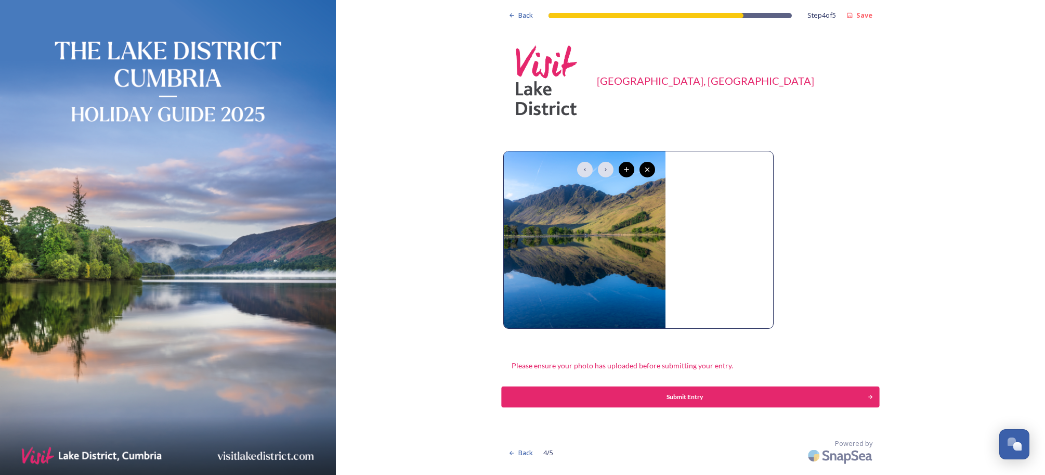
click at [689, 392] on div "Submit Entry" at bounding box center [685, 396] width 355 height 9
